Goal: Use online tool/utility: Utilize a website feature to perform a specific function

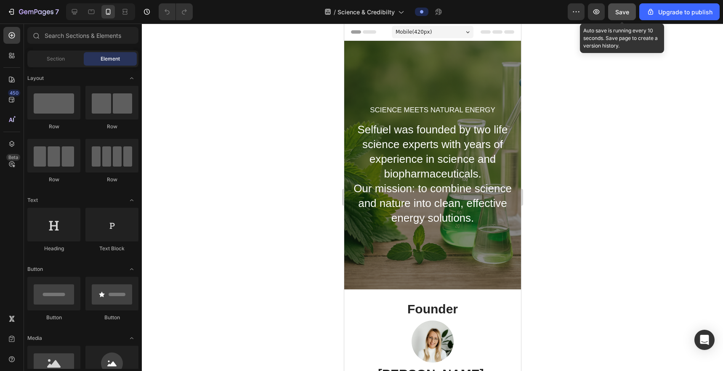
click at [358, 13] on span "Save" at bounding box center [622, 11] width 14 height 7
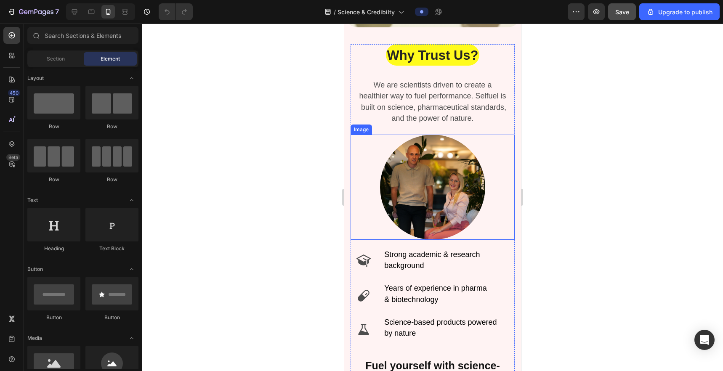
scroll to position [2318, 0]
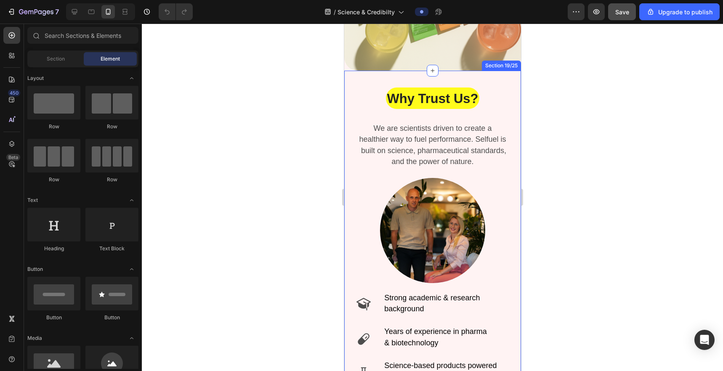
click at [354, 80] on div "Why Trust Us? Heading We are scientists driven to create a healthier way to fue…" at bounding box center [432, 266] width 177 height 391
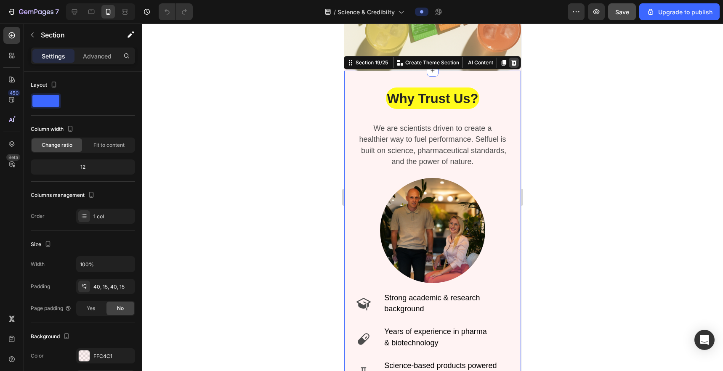
click at [358, 61] on icon at bounding box center [513, 63] width 5 height 6
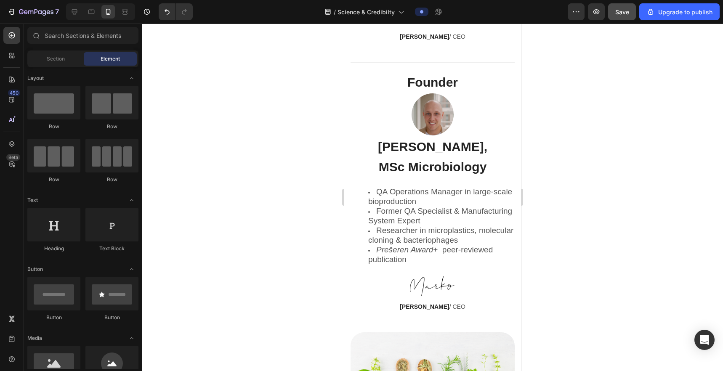
scroll to position [316, 0]
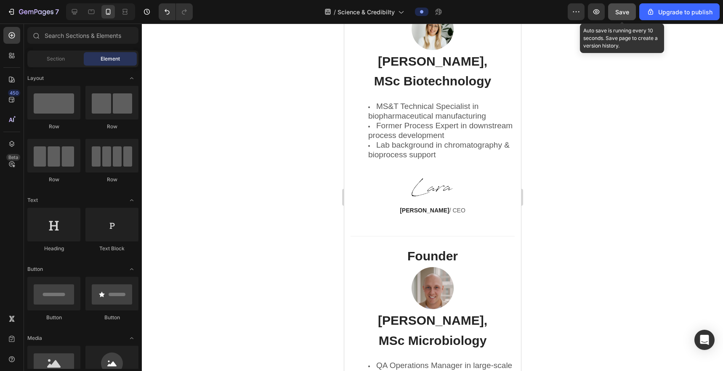
click at [358, 7] on button "Save" at bounding box center [622, 11] width 28 height 17
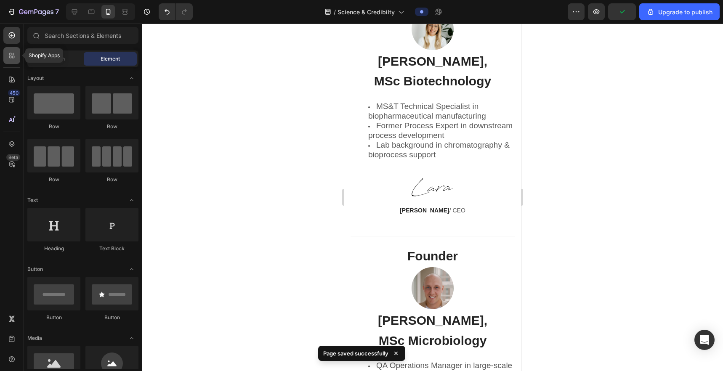
drag, startPoint x: 8, startPoint y: 50, endPoint x: 14, endPoint y: 52, distance: 6.3
click at [8, 50] on div at bounding box center [11, 55] width 17 height 17
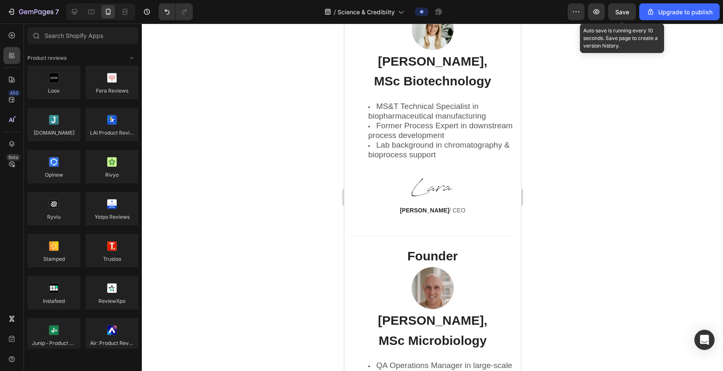
click at [358, 13] on span "Save" at bounding box center [622, 11] width 14 height 7
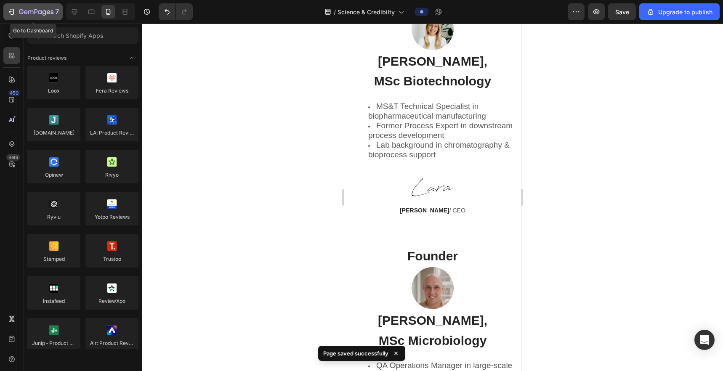
click at [5, 13] on button "7" at bounding box center [32, 11] width 59 height 17
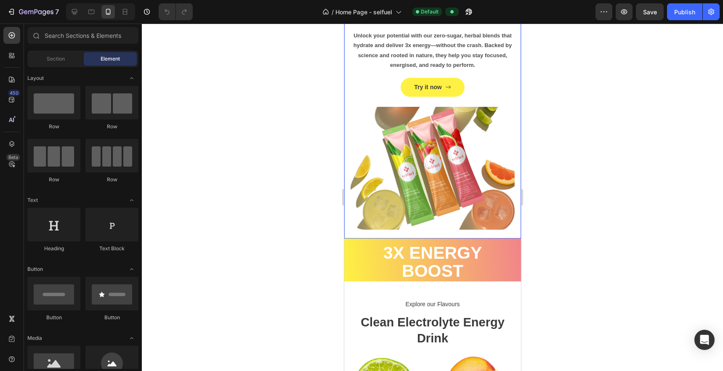
scroll to position [99, 0]
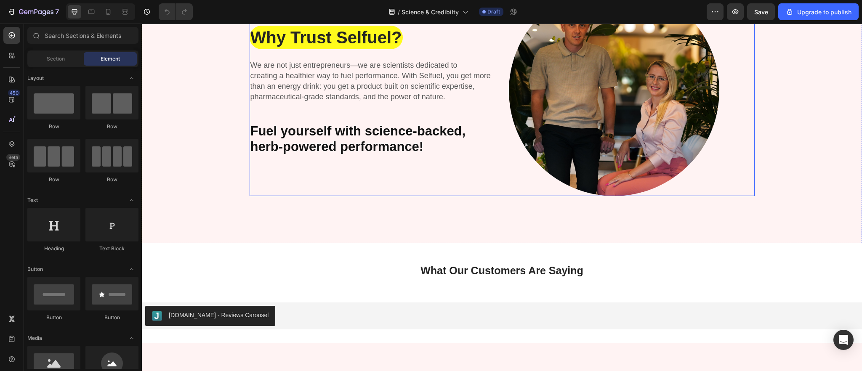
scroll to position [1540, 0]
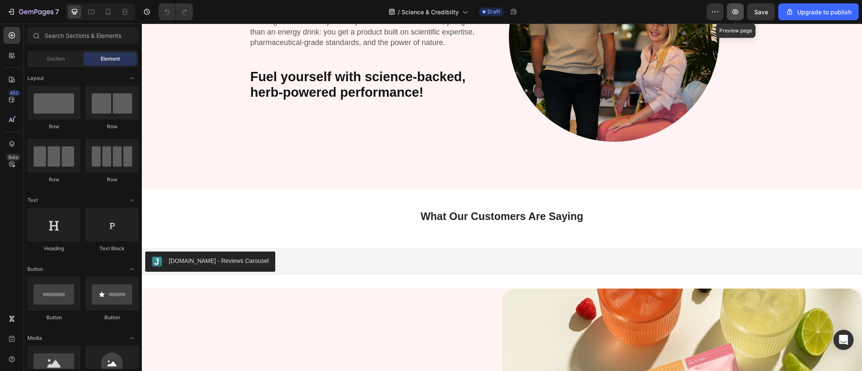
click at [731, 13] on button "button" at bounding box center [735, 11] width 17 height 17
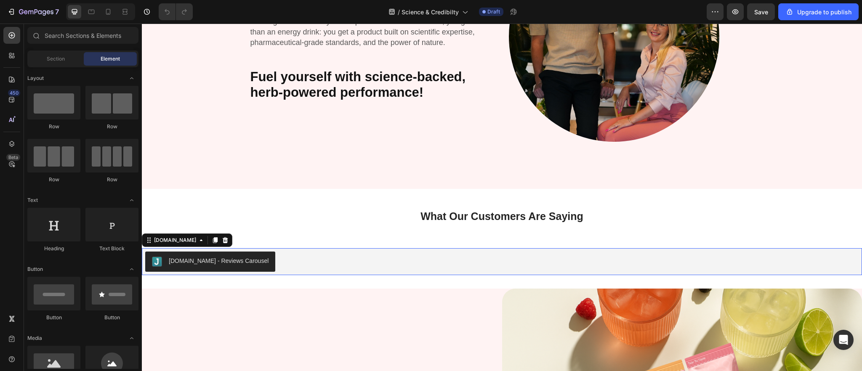
click at [212, 258] on div "[DOMAIN_NAME] - Reviews Carousel" at bounding box center [219, 261] width 100 height 9
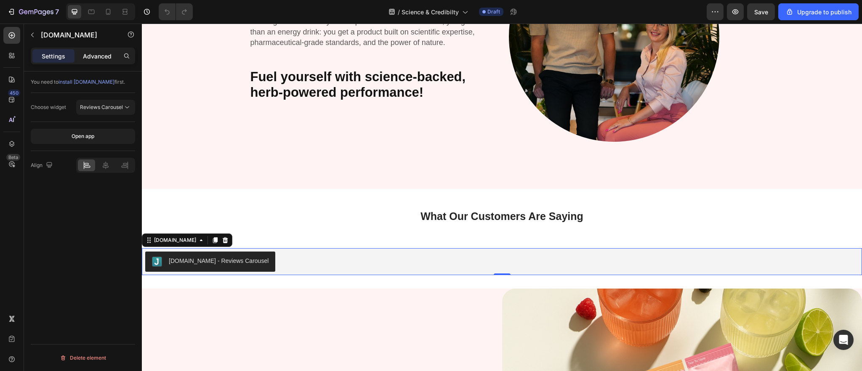
click at [90, 54] on p "Advanced" at bounding box center [97, 56] width 29 height 9
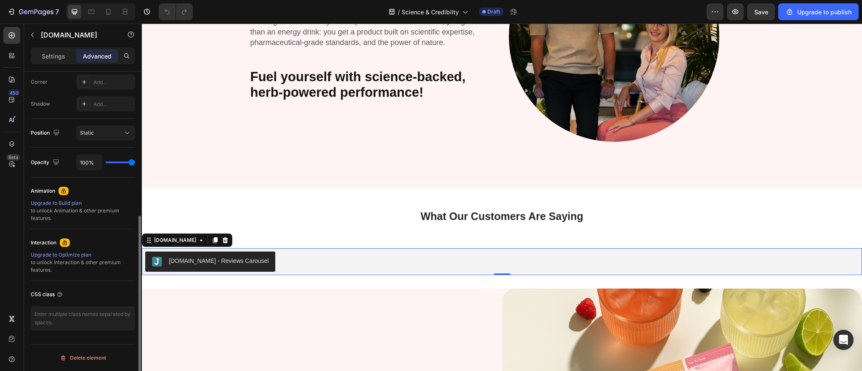
scroll to position [0, 0]
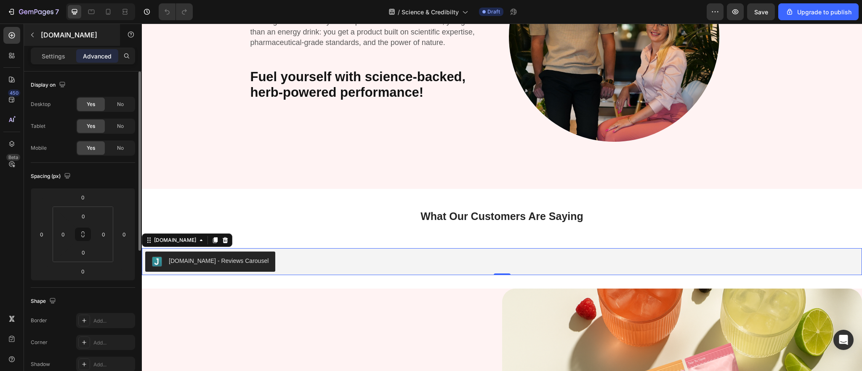
click at [57, 44] on div "[DOMAIN_NAME]" at bounding box center [72, 35] width 96 height 22
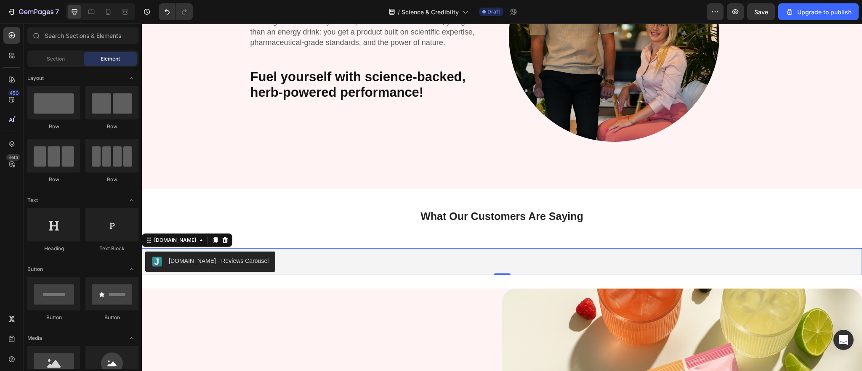
click at [190, 263] on div "[DOMAIN_NAME] - Reviews Carousel" at bounding box center [219, 261] width 100 height 9
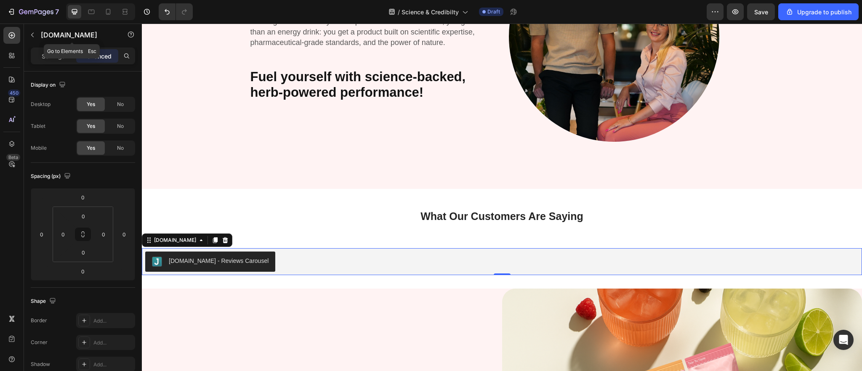
click at [50, 46] on div "[DOMAIN_NAME]" at bounding box center [72, 36] width 96 height 24
click at [45, 56] on p "Settings" at bounding box center [54, 56] width 24 height 9
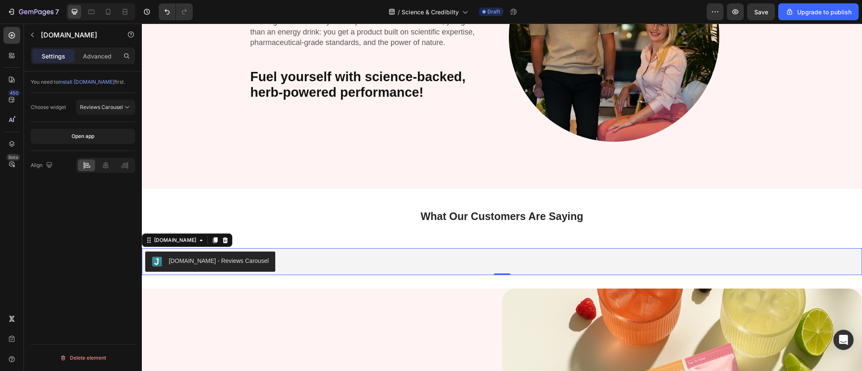
click at [367, 262] on div "[DOMAIN_NAME] - Reviews Carousel" at bounding box center [501, 262] width 713 height 20
click at [766, 13] on span "Save" at bounding box center [761, 11] width 14 height 7
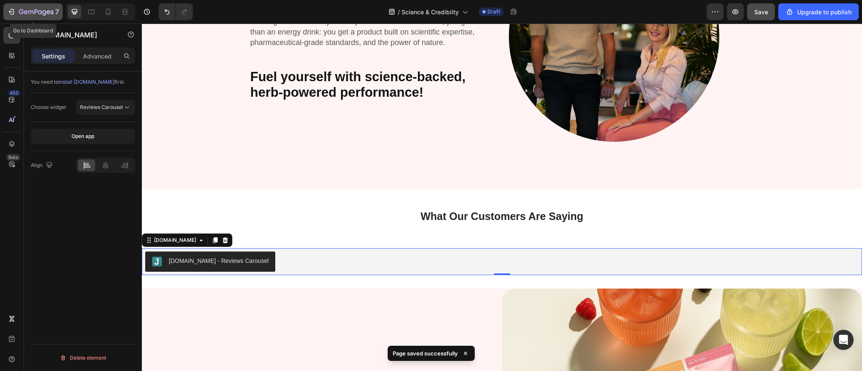
click at [9, 16] on div "7" at bounding box center [33, 12] width 52 height 10
